Goal: Register for event/course

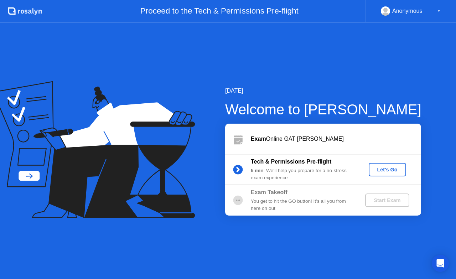
click at [376, 169] on div "Let's Go" at bounding box center [388, 170] width 32 height 6
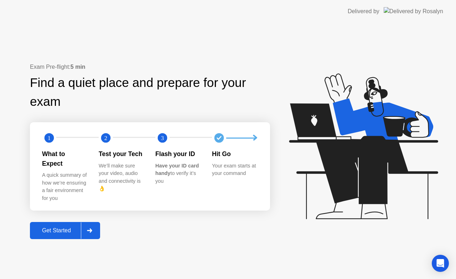
click at [55, 227] on div "Get Started" at bounding box center [56, 230] width 49 height 6
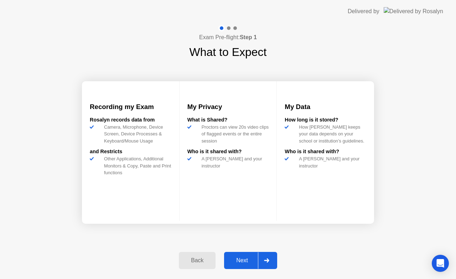
click at [242, 257] on div "Next" at bounding box center [242, 260] width 32 height 6
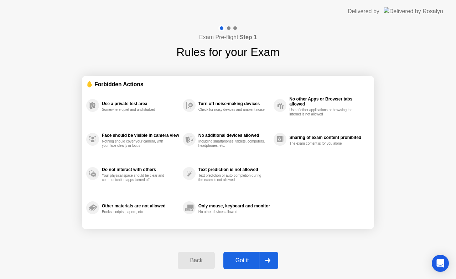
click at [242, 257] on div "Got it" at bounding box center [242, 260] width 33 height 6
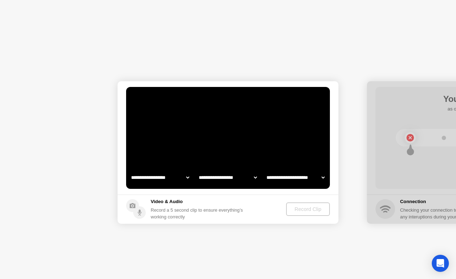
select select "**********"
select select "*******"
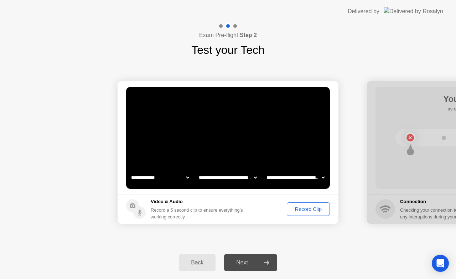
click at [305, 208] on div "Record Clip" at bounding box center [308, 209] width 38 height 6
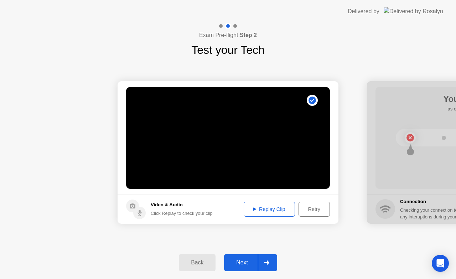
click at [248, 265] on div "Next" at bounding box center [242, 262] width 32 height 6
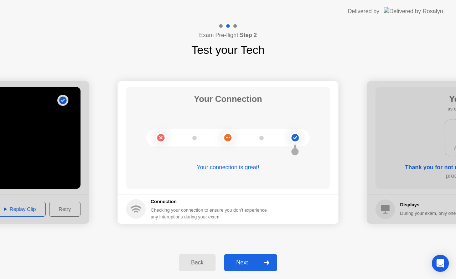
click at [237, 261] on div "Next" at bounding box center [242, 262] width 32 height 6
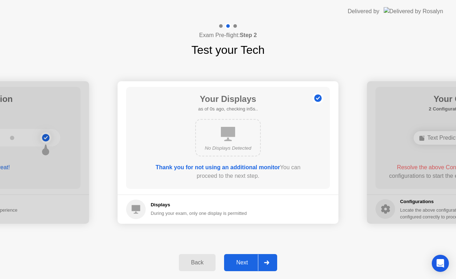
click at [247, 249] on div "Back Next" at bounding box center [228, 262] width 456 height 33
click at [243, 262] on div "Next" at bounding box center [242, 262] width 32 height 6
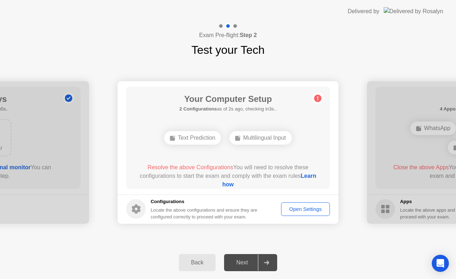
click at [238, 185] on link "Learn how" at bounding box center [269, 180] width 94 height 15
click at [36, 66] on div "**********" at bounding box center [228, 152] width 456 height 188
click at [98, 61] on div "**********" at bounding box center [228, 152] width 456 height 188
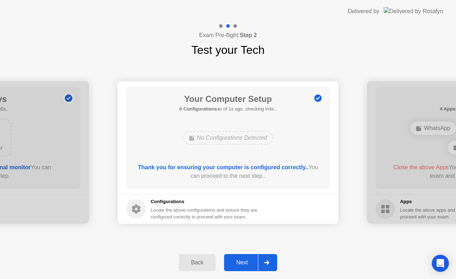
click at [247, 259] on div "Next" at bounding box center [242, 262] width 32 height 6
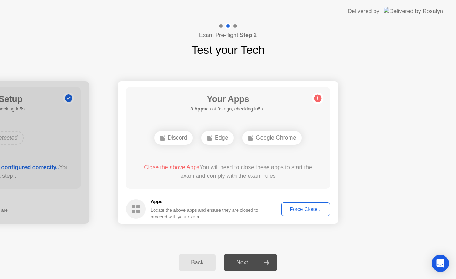
click at [311, 212] on div "Force Close..." at bounding box center [305, 209] width 43 height 6
click at [297, 213] on button "Force Close..." at bounding box center [306, 209] width 48 height 14
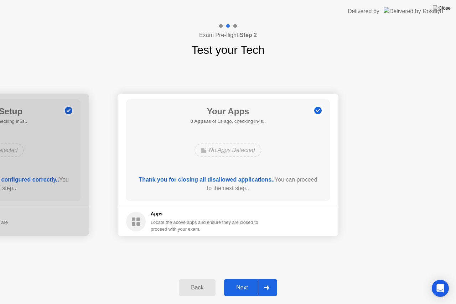
click at [252, 279] on div "Next" at bounding box center [242, 288] width 32 height 6
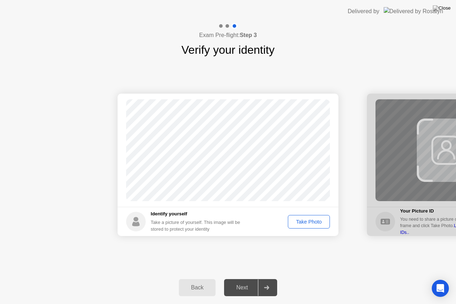
drag, startPoint x: 239, startPoint y: 288, endPoint x: 322, endPoint y: 249, distance: 91.5
click at [240, 279] on div "Next" at bounding box center [242, 288] width 32 height 6
click at [307, 222] on div "Take Photo" at bounding box center [308, 222] width 37 height 6
click at [247, 279] on div "Next" at bounding box center [242, 288] width 32 height 6
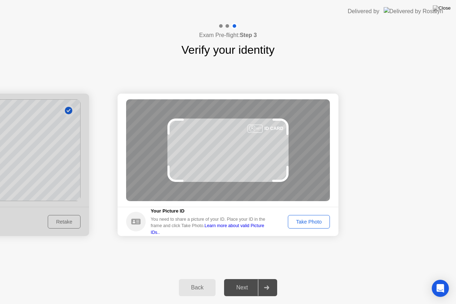
click at [314, 224] on div "Take Photo" at bounding box center [308, 222] width 37 height 6
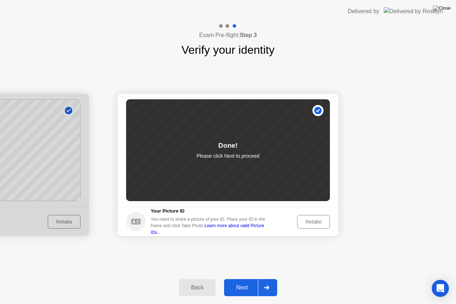
click at [253, 279] on div "Next" at bounding box center [242, 288] width 32 height 6
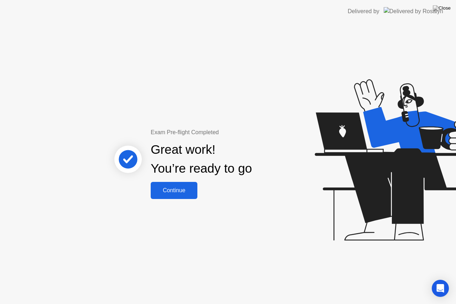
click at [197, 187] on button "Continue" at bounding box center [174, 190] width 47 height 17
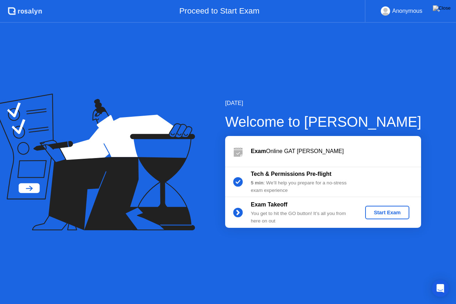
click at [387, 214] on div "Start Exam" at bounding box center [387, 213] width 38 height 6
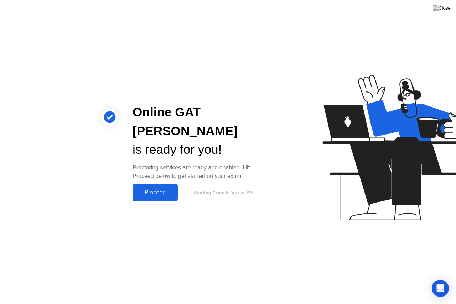
click at [165, 190] on div "Proceed" at bounding box center [155, 193] width 41 height 6
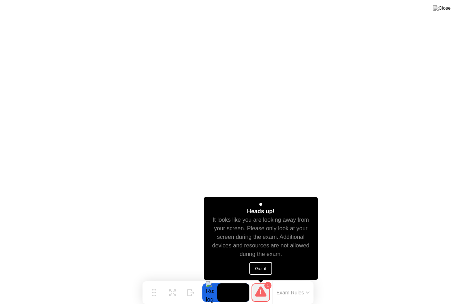
click at [255, 267] on button "Got it" at bounding box center [260, 268] width 23 height 13
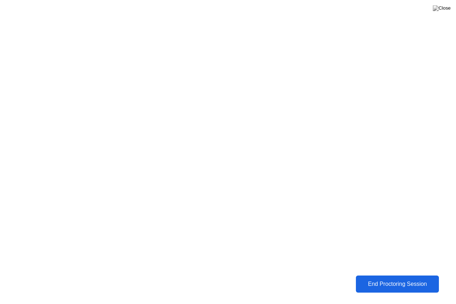
click at [389, 279] on button "End Proctoring Session" at bounding box center [397, 284] width 89 height 18
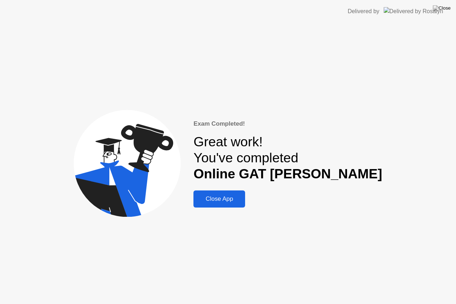
click at [242, 202] on div "Close App" at bounding box center [219, 199] width 47 height 7
